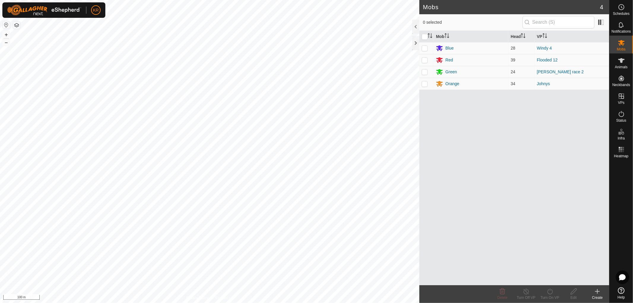
click at [597, 287] on div "Create" at bounding box center [597, 294] width 24 height 18
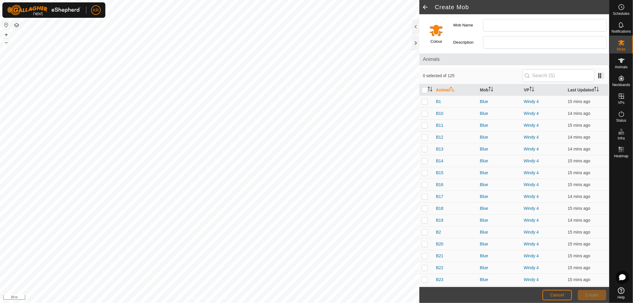
click at [423, 4] on span at bounding box center [425, 7] width 12 height 14
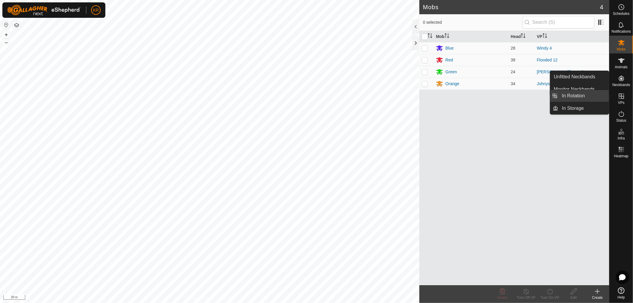
click at [576, 96] on link "In Rotation" at bounding box center [583, 96] width 51 height 12
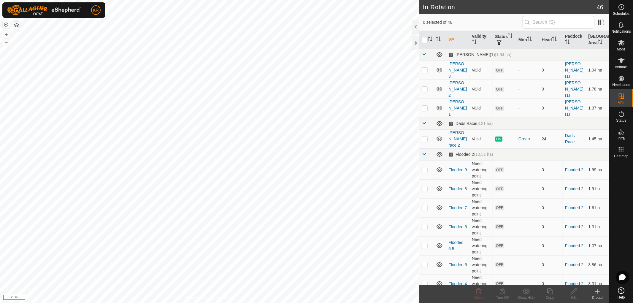
click at [599, 292] on icon at bounding box center [597, 291] width 7 height 7
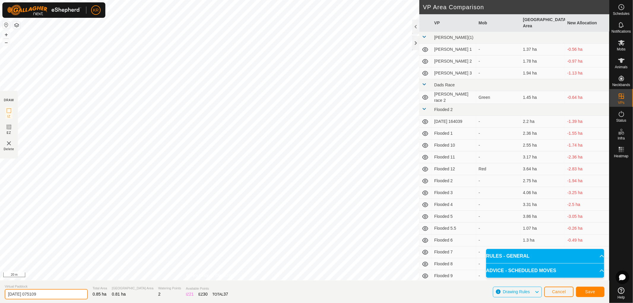
click at [52, 295] on input "[DATE] 075109" at bounding box center [46, 294] width 83 height 10
type input "2"
type input "Flooded 13"
click at [594, 290] on span "Save" at bounding box center [590, 291] width 10 height 5
